Goal: Information Seeking & Learning: Learn about a topic

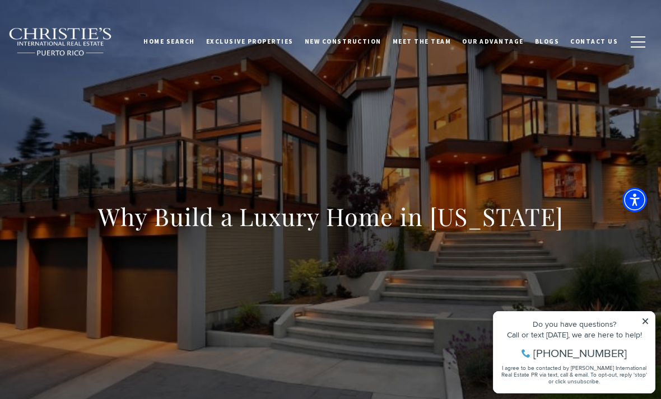
click at [552, 127] on div "Why Build a Luxury Home in [US_STATE]" at bounding box center [330, 224] width 661 height 336
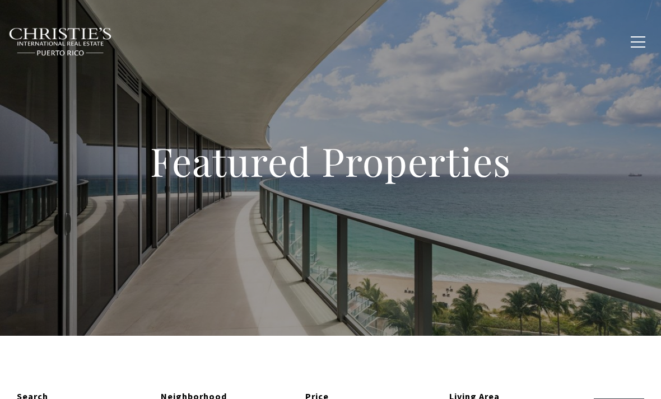
type input "**********"
type input "*********"
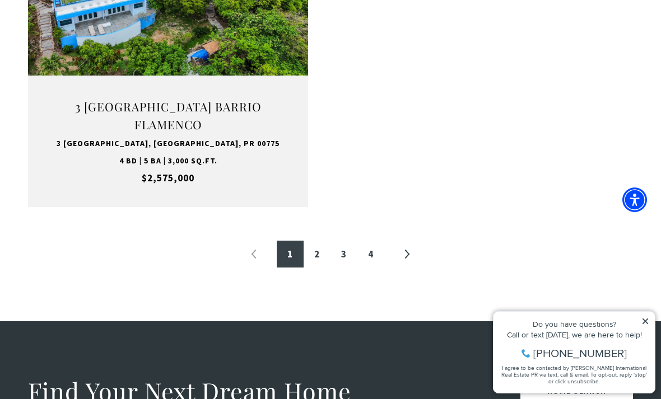
scroll to position [1938, 0]
click at [411, 241] on link "»" at bounding box center [406, 254] width 27 height 27
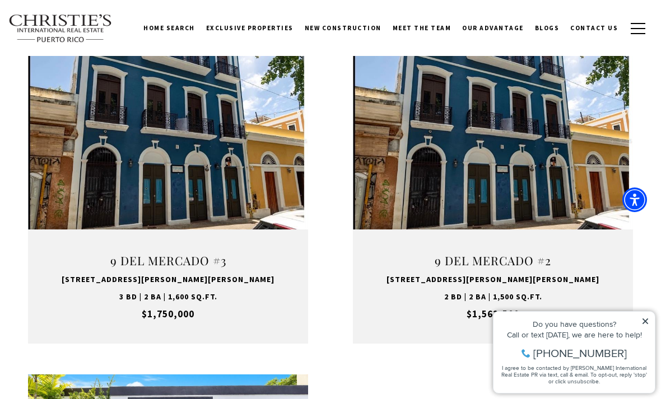
scroll to position [1435, 0]
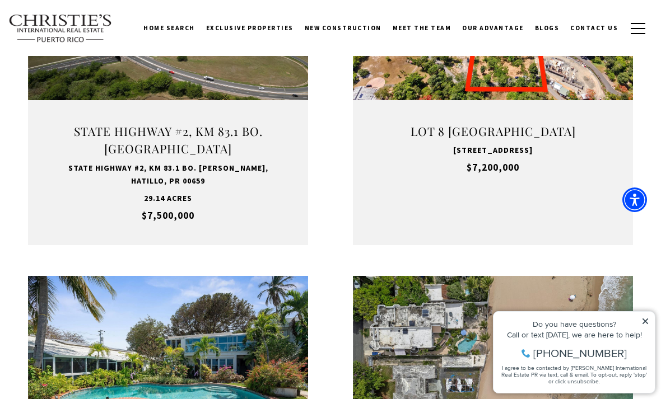
scroll to position [336, 0]
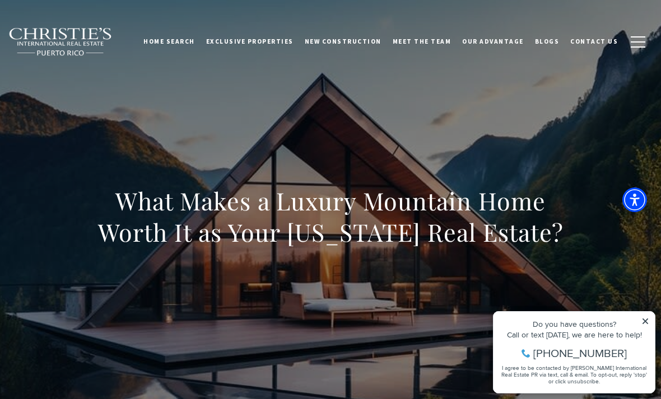
click at [268, 39] on span "Exclusive Properties" at bounding box center [249, 42] width 87 height 8
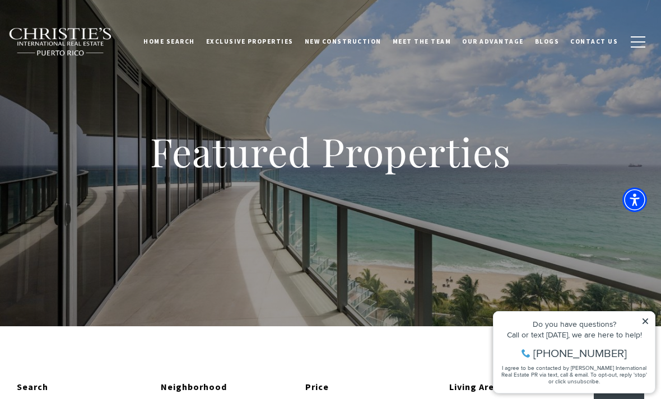
scroll to position [10, 0]
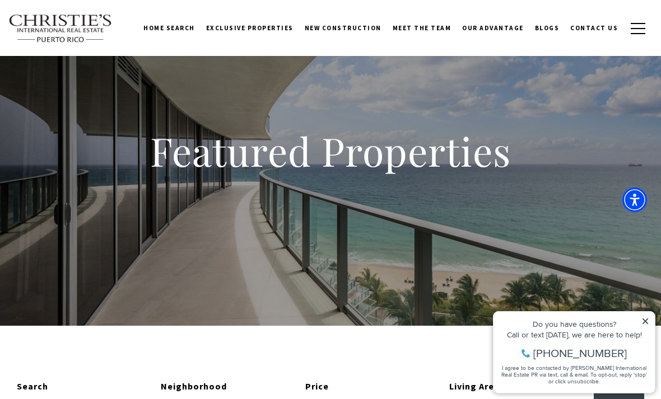
click at [338, 251] on div "Featured Properties" at bounding box center [330, 158] width 661 height 336
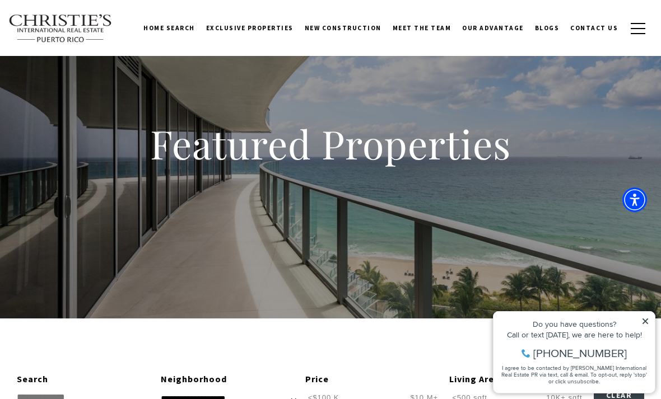
scroll to position [18, 0]
click at [370, 25] on span "New Construction" at bounding box center [343, 28] width 77 height 8
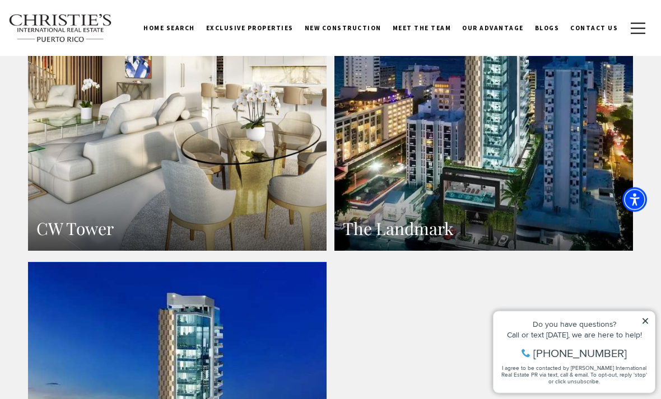
scroll to position [1226, 0]
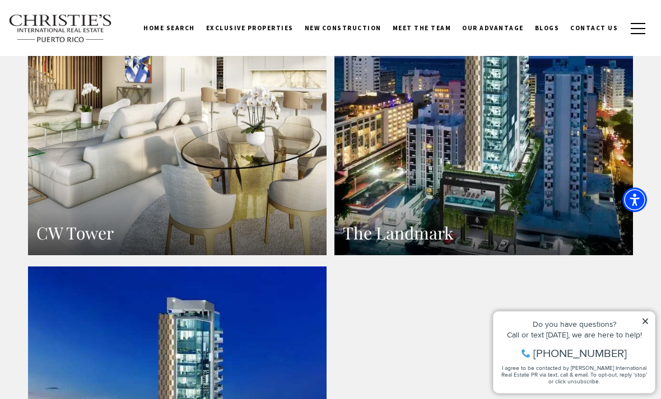
click at [293, 29] on span "Exclusive Properties" at bounding box center [249, 28] width 87 height 8
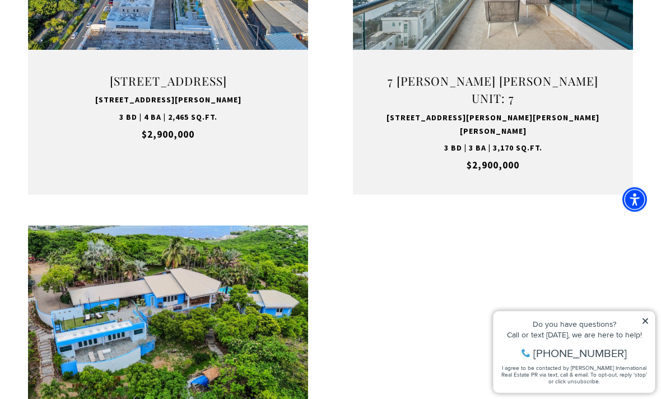
scroll to position [1612, 0]
click at [139, 358] on button "VIEW PROPERTY" at bounding box center [96, 374] width 123 height 32
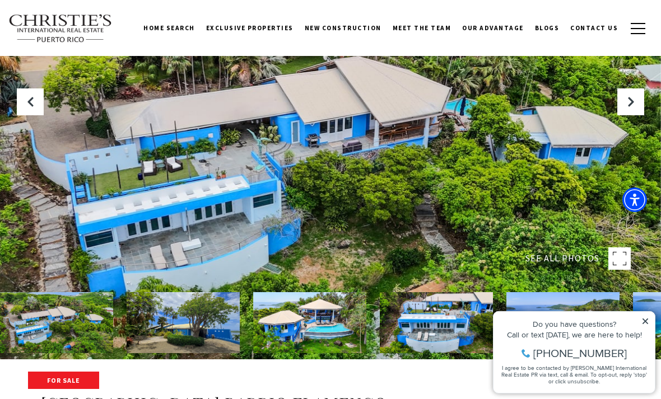
scroll to position [40, 0]
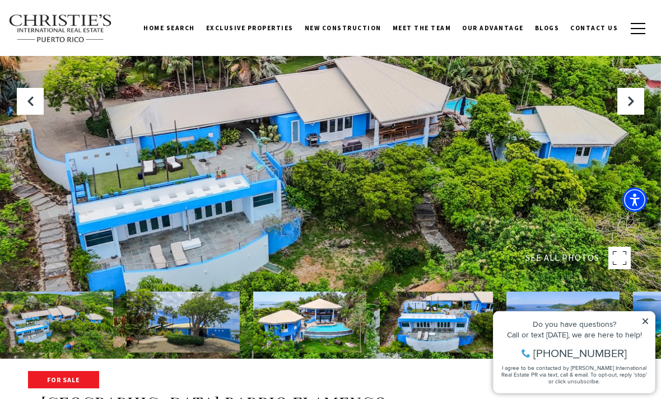
click at [204, 353] on img at bounding box center [183, 322] width 113 height 61
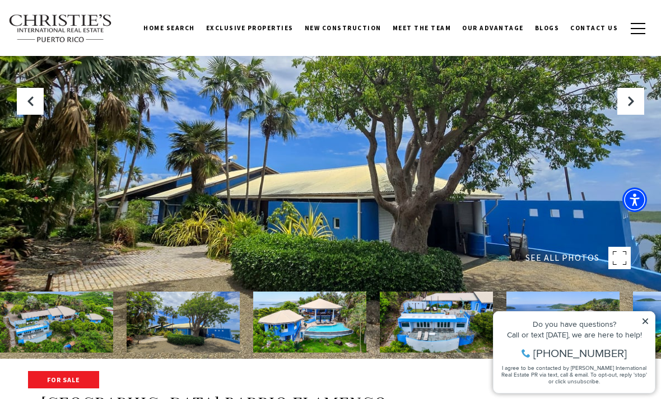
click at [320, 353] on img at bounding box center [309, 322] width 113 height 61
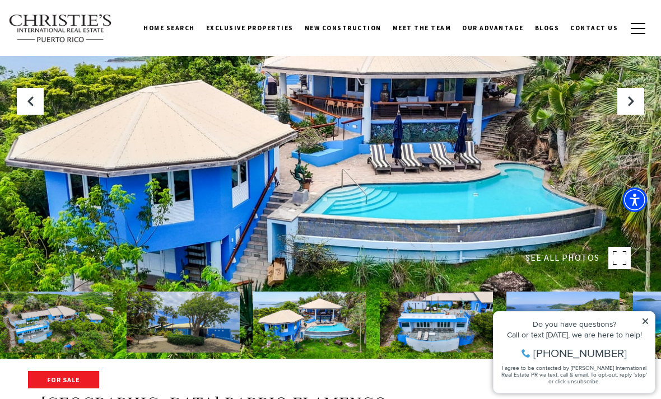
click at [421, 353] on img at bounding box center [436, 322] width 113 height 61
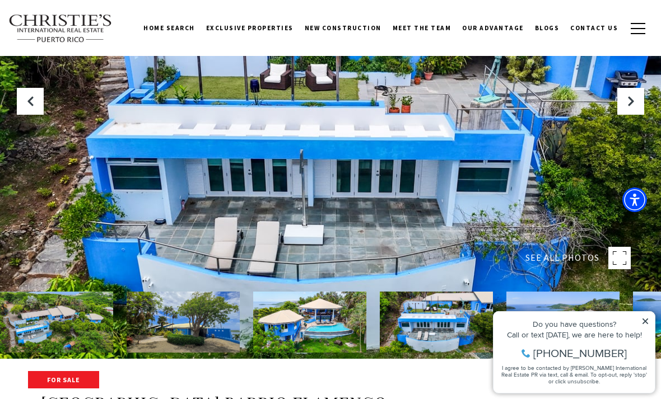
click at [646, 319] on icon at bounding box center [645, 322] width 8 height 8
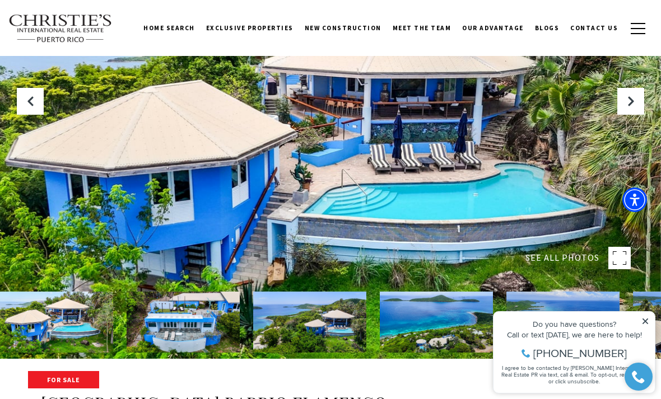
click at [217, 353] on img at bounding box center [183, 322] width 113 height 61
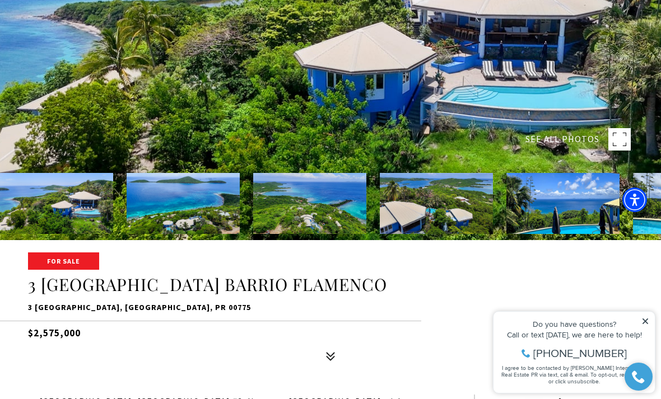
scroll to position [162, 0]
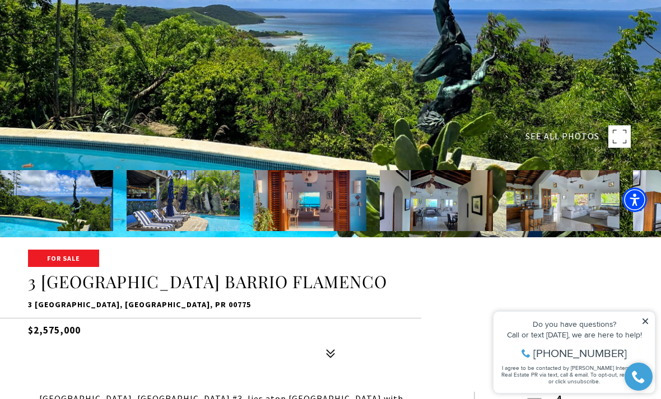
click at [649, 22] on div at bounding box center [330, 37] width 661 height 399
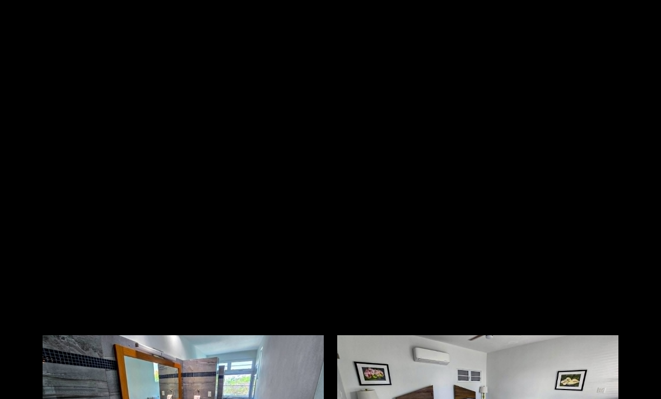
scroll to position [5128, 0]
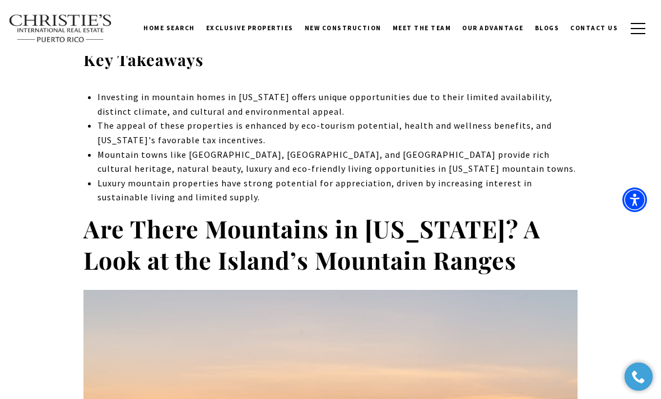
scroll to position [541, 0]
